Goal: Book appointment/travel/reservation

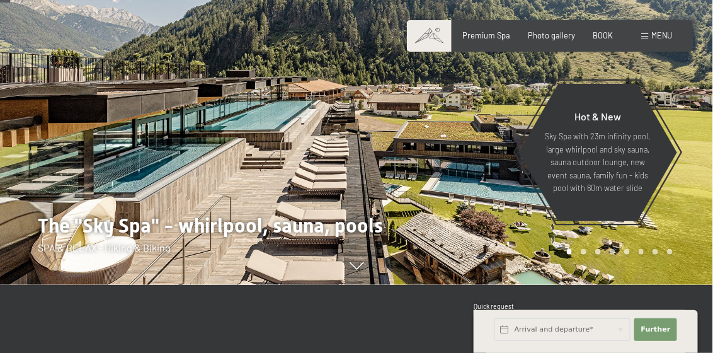
scroll to position [125, 0]
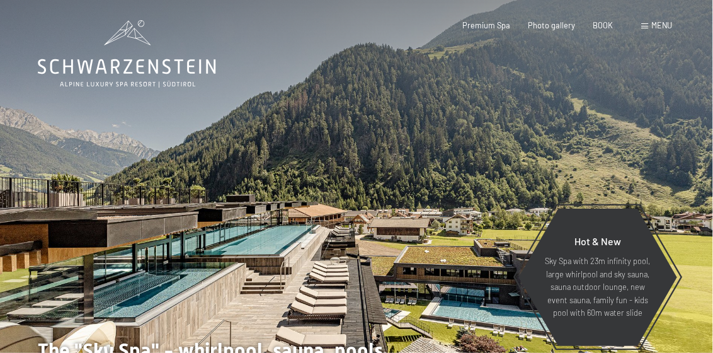
click at [601, 28] on div "BOOK" at bounding box center [603, 25] width 20 height 11
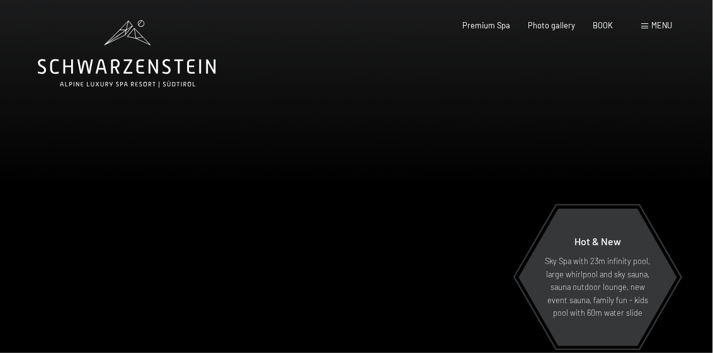
click at [599, 23] on font "BOOK" at bounding box center [603, 25] width 20 height 10
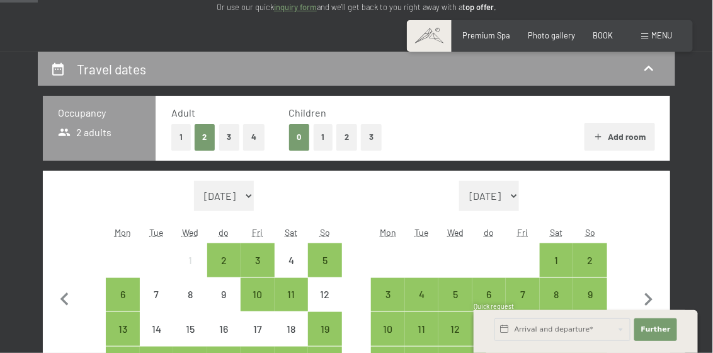
scroll to position [251, 0]
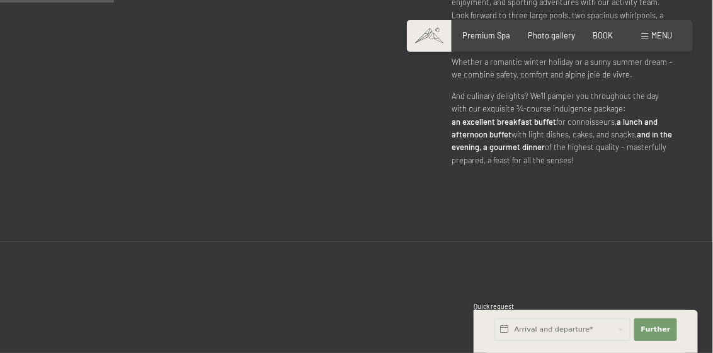
scroll to position [881, 0]
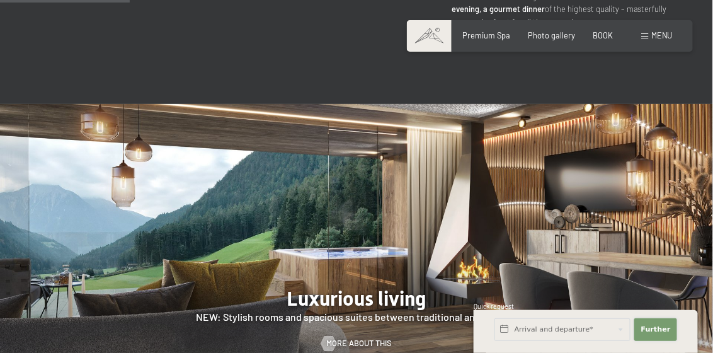
click at [661, 328] on font "Further" at bounding box center [656, 329] width 30 height 8
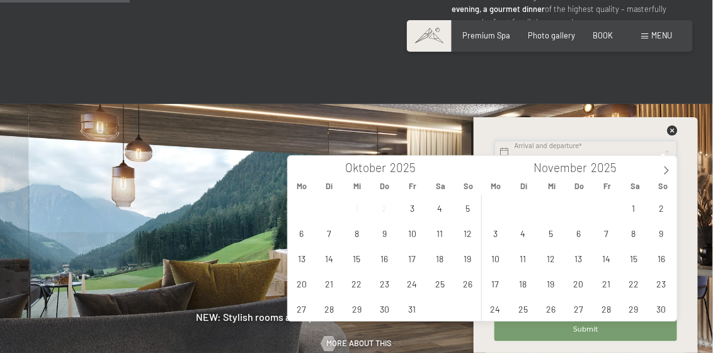
click at [574, 147] on input "text" at bounding box center [585, 151] width 183 height 23
click at [383, 232] on span "9" at bounding box center [384, 232] width 25 height 25
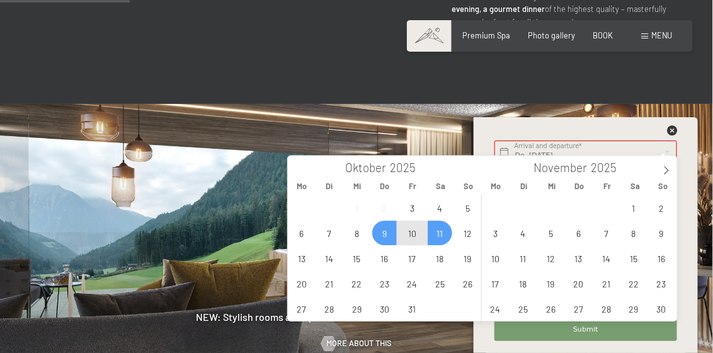
click at [444, 230] on span "11" at bounding box center [439, 232] width 25 height 25
type input "Do. 09.10.2025 - Sa. 11.10.2025"
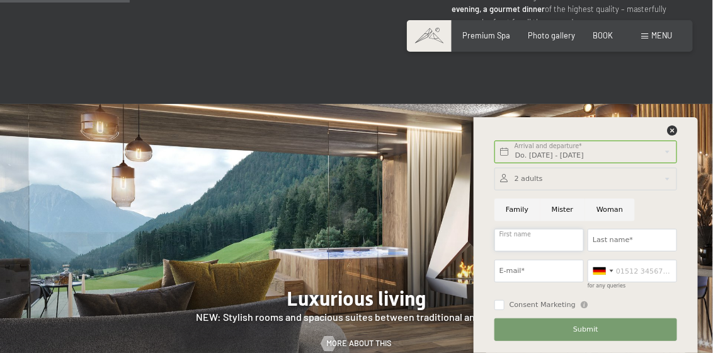
click at [528, 239] on input "First name" at bounding box center [538, 240] width 89 height 23
type input "Chiara"
type input "Ferraris"
type input "ferraris.chiara@outlook.it"
type input "3483141104"
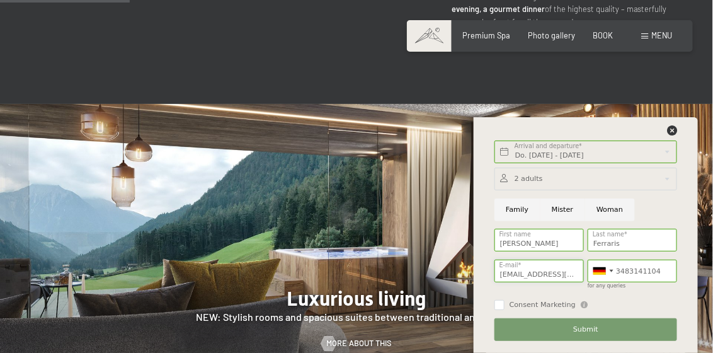
click at [542, 273] on input "ferraris.chiara@outlook.it" at bounding box center [538, 270] width 89 height 23
type input "chiara.ferraris@radicigroup.com"
click at [609, 268] on div at bounding box center [602, 270] width 29 height 21
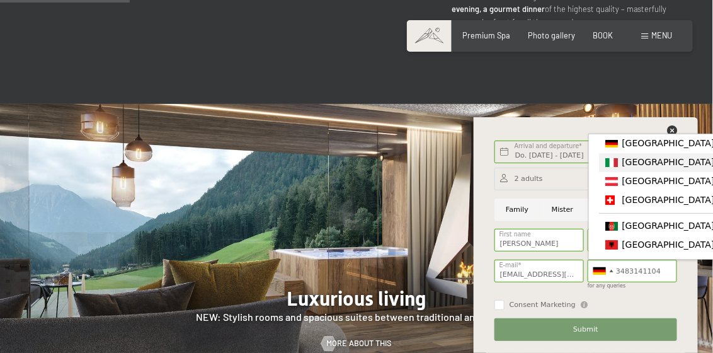
drag, startPoint x: 647, startPoint y: 161, endPoint x: 642, endPoint y: 188, distance: 28.3
click at [647, 162] on font "[GEOGRAPHIC_DATA] ([GEOGRAPHIC_DATA])" at bounding box center [718, 162] width 195 height 10
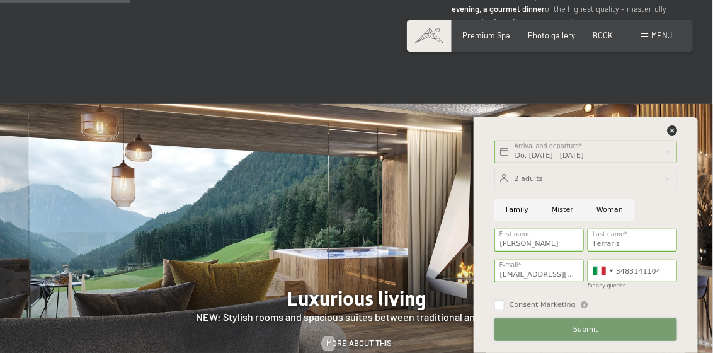
click at [595, 332] on font "Submit" at bounding box center [585, 329] width 25 height 8
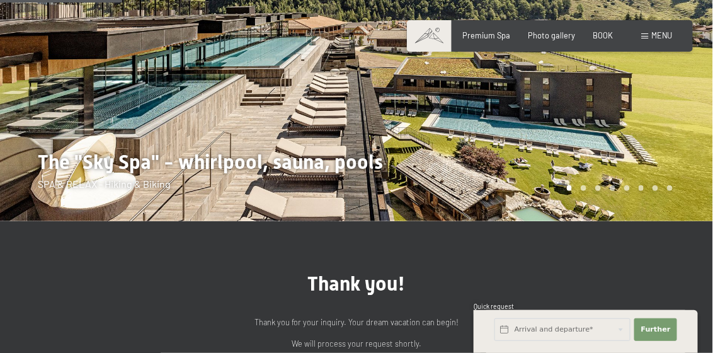
scroll to position [189, 0]
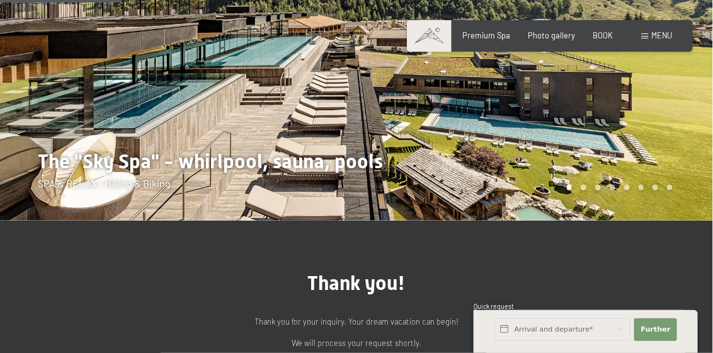
click at [605, 36] on font "BOOK" at bounding box center [603, 35] width 20 height 10
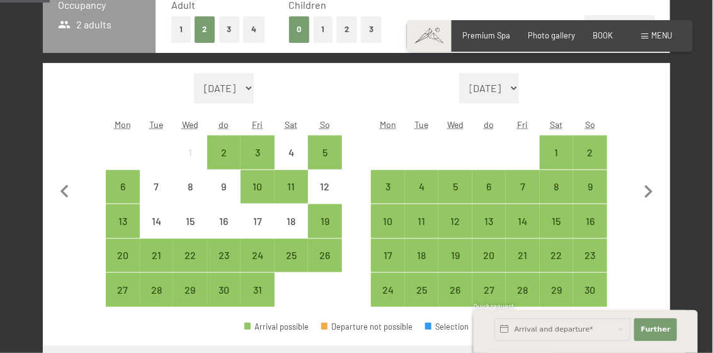
scroll to position [315, 0]
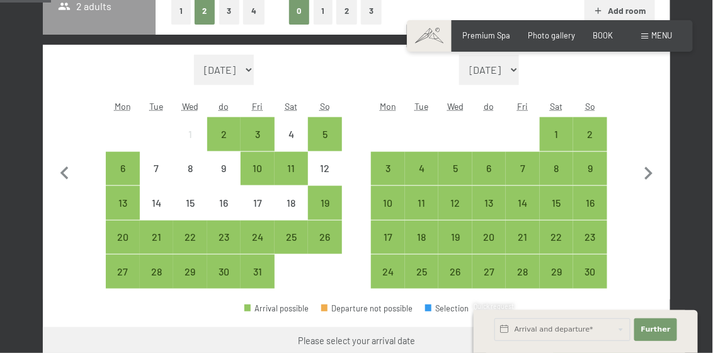
click at [232, 169] on div "9" at bounding box center [223, 178] width 31 height 31
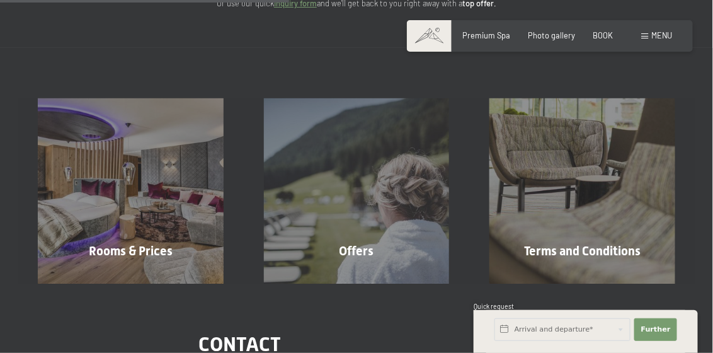
scroll to position [251, 0]
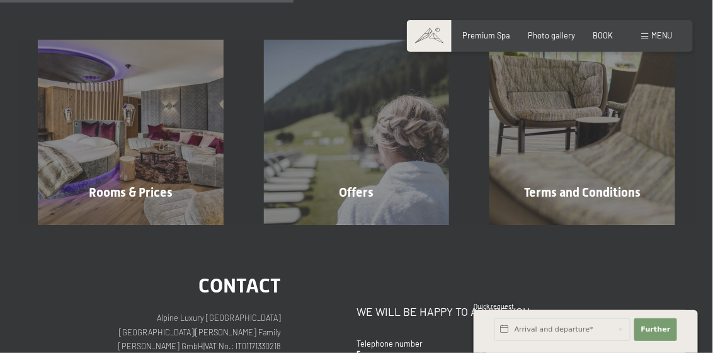
click at [173, 174] on div "Rooms & Prices Learn more" at bounding box center [131, 133] width 226 height 186
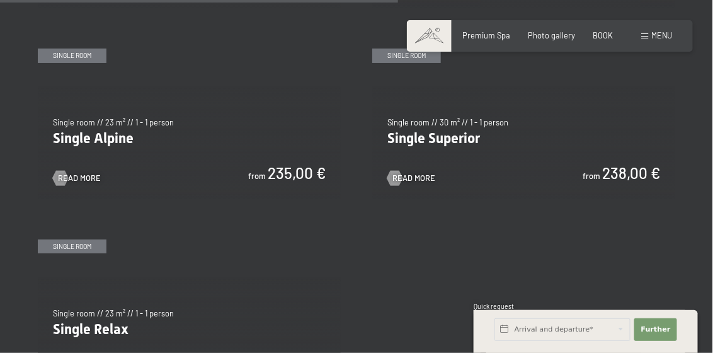
scroll to position [1700, 0]
